Goal: Transaction & Acquisition: Purchase product/service

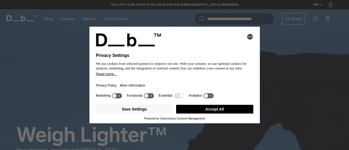
click at [224, 107] on button "Accept All" at bounding box center [214, 109] width 77 height 9
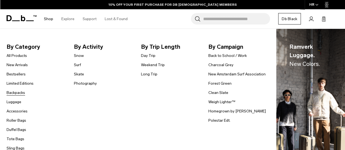
click at [20, 95] on link "Backpacks" at bounding box center [16, 93] width 19 height 6
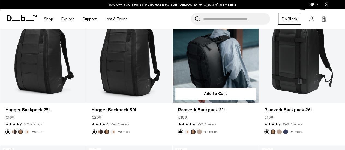
click at [230, 70] on link "Ramverk Backpack 21L" at bounding box center [216, 55] width 86 height 96
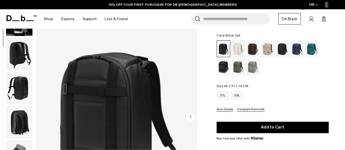
scroll to position [72, 0]
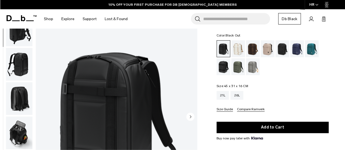
click at [19, 130] on img "button" at bounding box center [19, 133] width 26 height 33
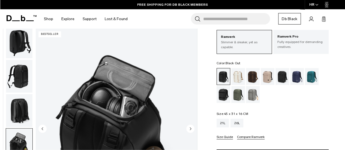
scroll to position [28, 0]
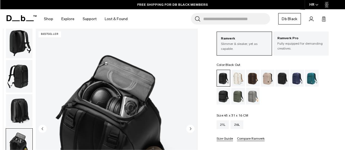
click at [22, 84] on img "button" at bounding box center [19, 76] width 26 height 33
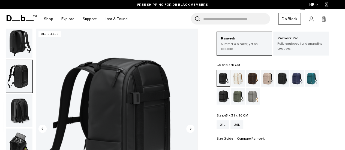
click at [19, 110] on img "button" at bounding box center [19, 110] width 26 height 33
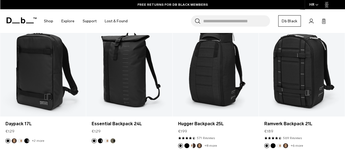
scroll to position [508, 0]
